Goal: Obtain resource: Obtain resource

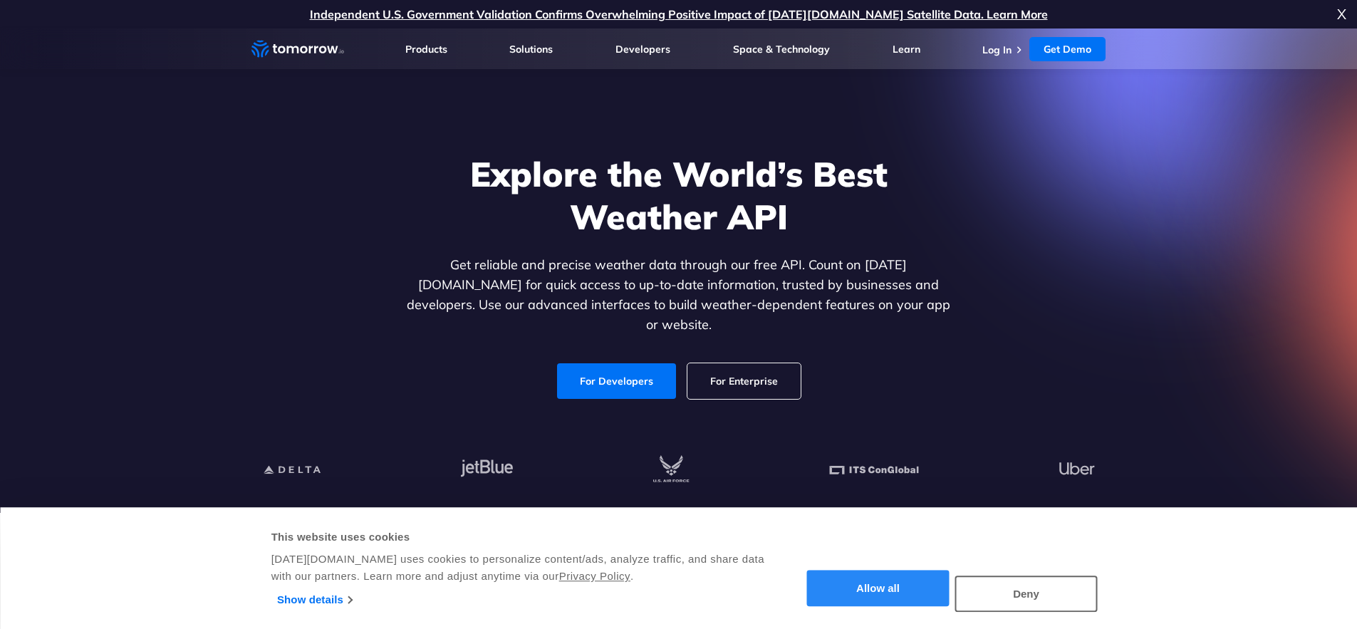
click at [867, 578] on button "Allow all" at bounding box center [878, 589] width 142 height 36
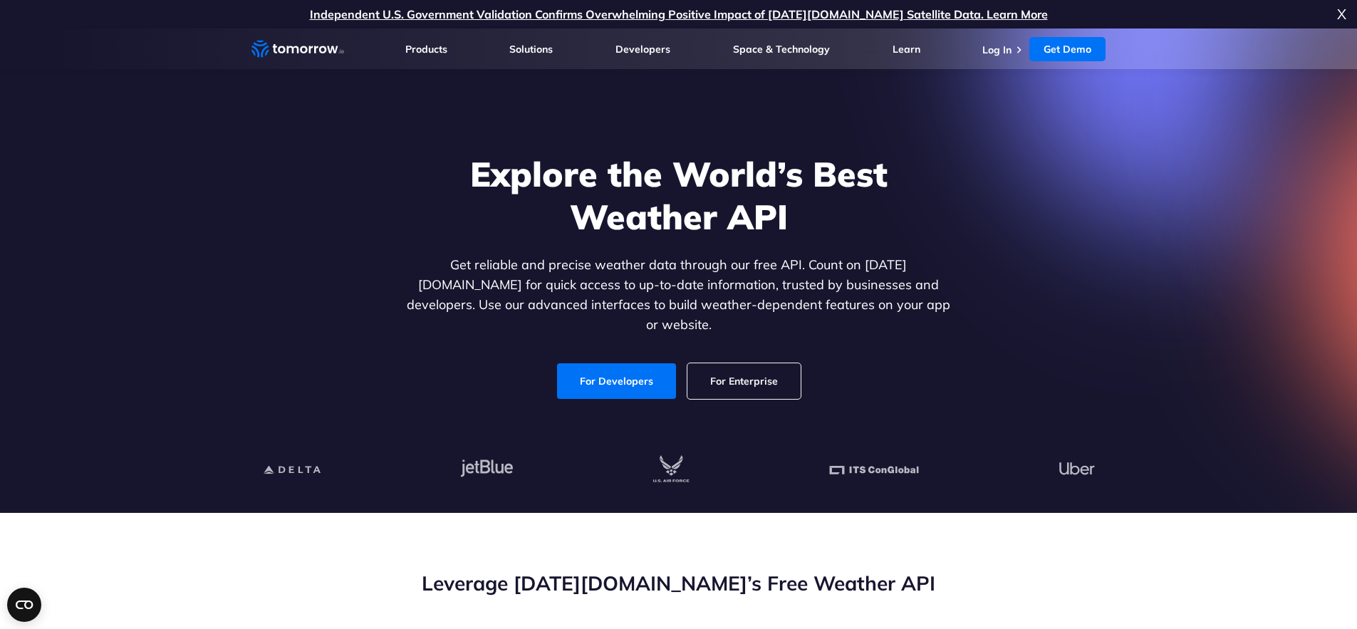
click at [624, 384] on div "Explore the World’s Best Weather API Get reliable and precise weather data thro…" at bounding box center [678, 276] width 877 height 303
click at [623, 377] on link "For Developers" at bounding box center [616, 381] width 119 height 36
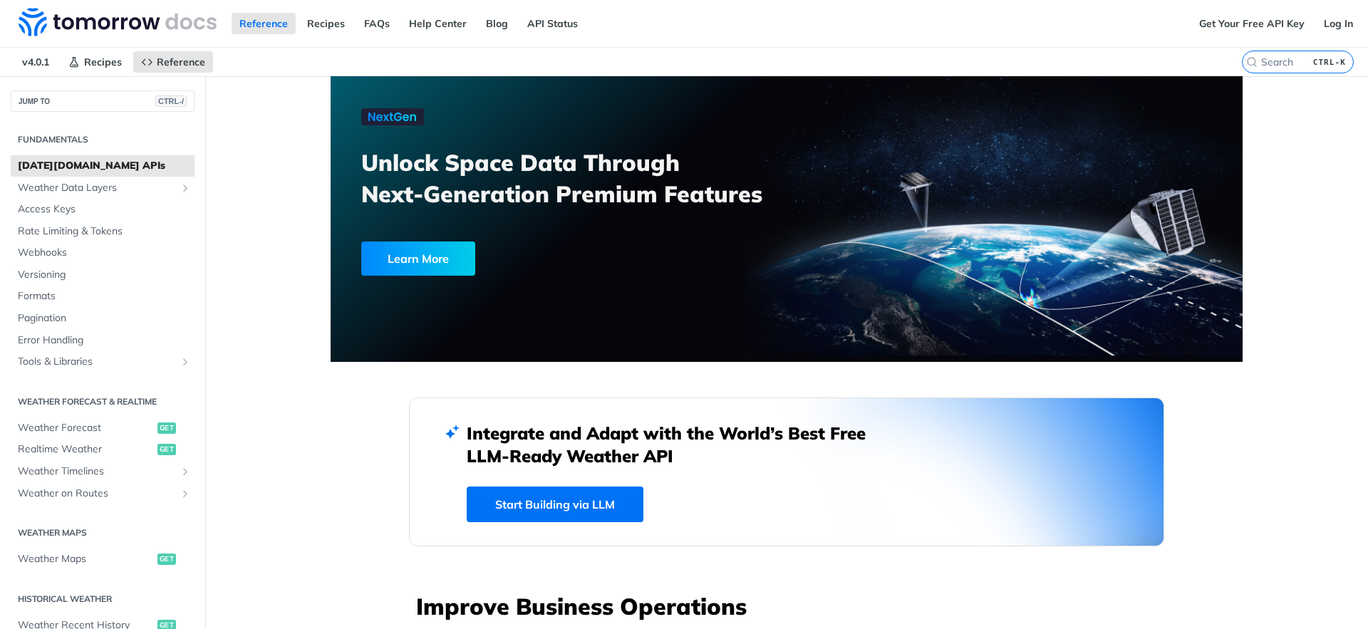
click at [98, 172] on span "[DATE][DOMAIN_NAME] APIs" at bounding box center [104, 166] width 173 height 14
click at [46, 209] on span "Access Keys" at bounding box center [104, 209] width 173 height 14
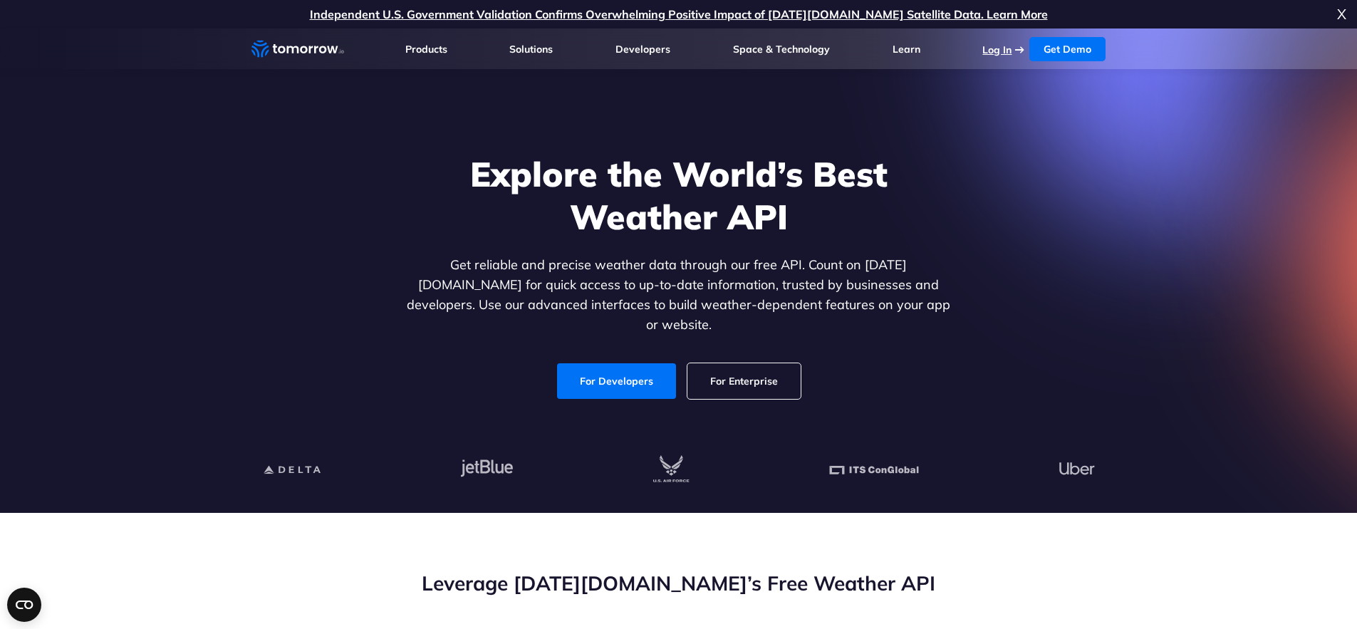
click at [999, 54] on link "Log In" at bounding box center [996, 49] width 29 height 13
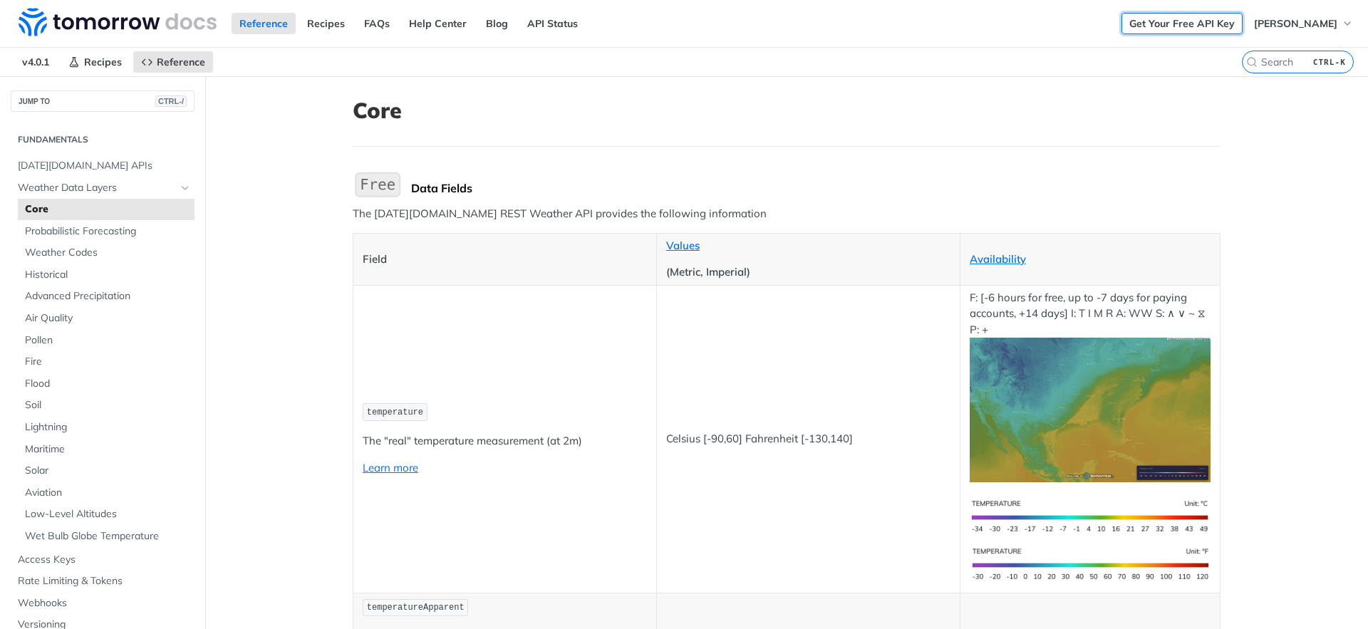
click at [1189, 23] on link "Get Your Free API Key" at bounding box center [1181, 23] width 121 height 21
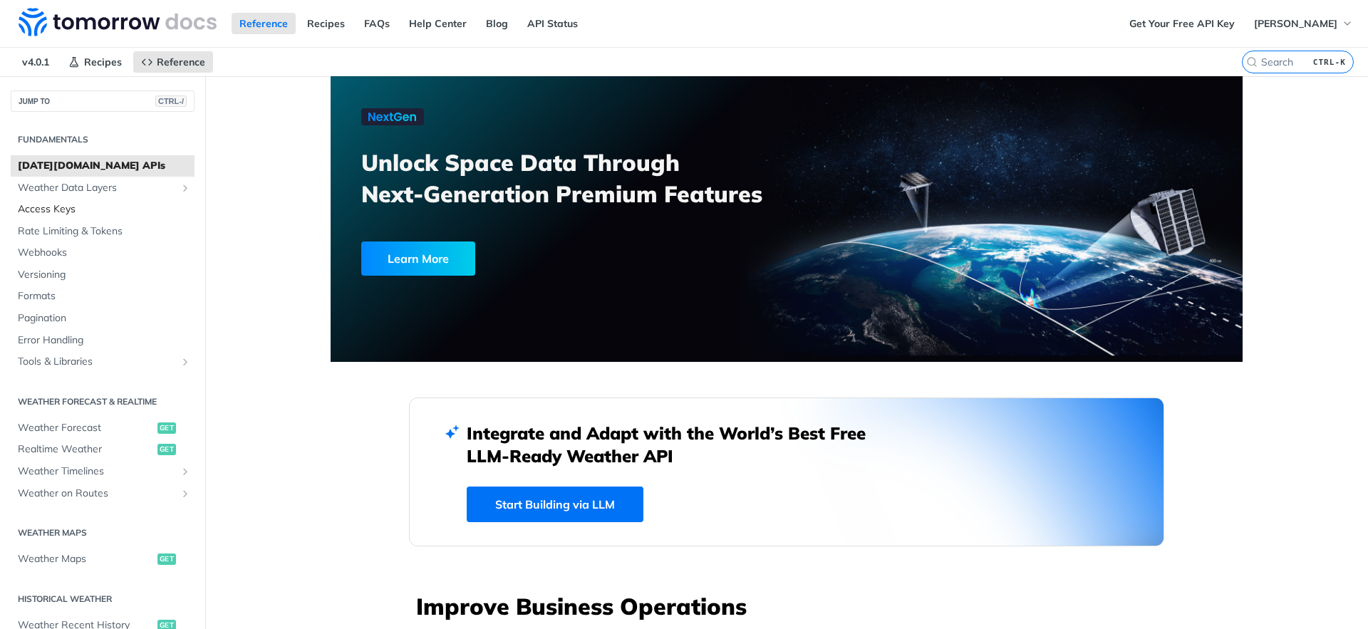
click at [56, 209] on span "Access Keys" at bounding box center [104, 209] width 173 height 14
